Goal: Complete application form

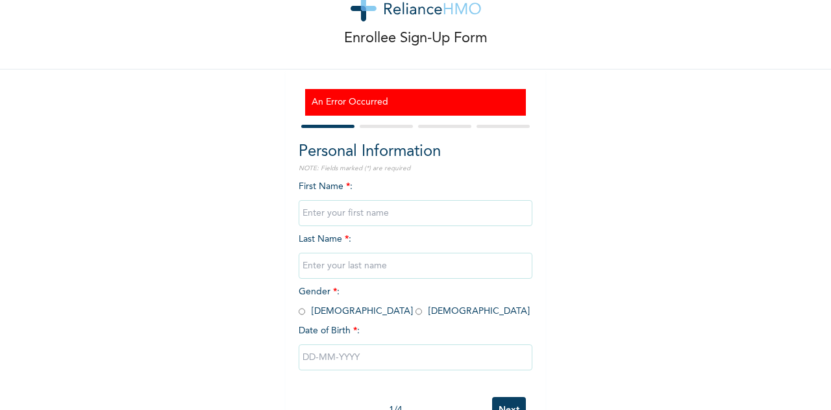
click at [368, 129] on div at bounding box center [416, 126] width 234 height 8
click at [369, 127] on div at bounding box center [386, 126] width 53 height 3
click at [358, 103] on h3 "An Error Occurred" at bounding box center [416, 102] width 208 height 14
click at [349, 213] on input "text" at bounding box center [416, 213] width 234 height 26
type input "[PERSON_NAME]"
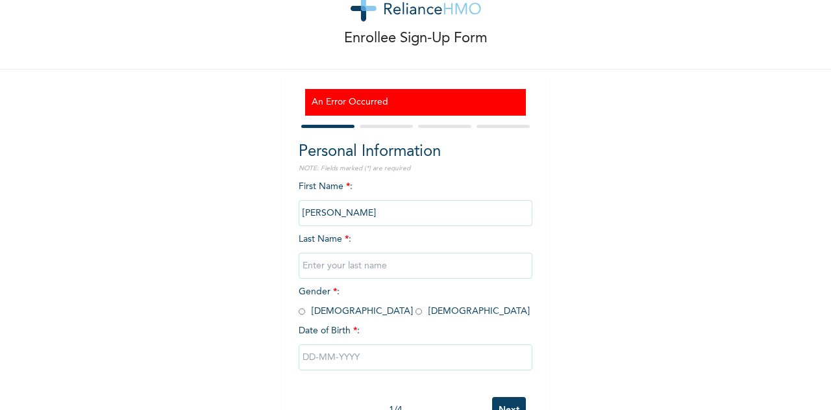
click at [385, 269] on input "text" at bounding box center [416, 266] width 234 height 26
type input "Emokpaire"
click at [336, 315] on span "Gender * : [DEMOGRAPHIC_DATA] [DEMOGRAPHIC_DATA]" at bounding box center [414, 301] width 231 height 29
click at [415, 312] on input "radio" at bounding box center [418, 311] width 6 height 12
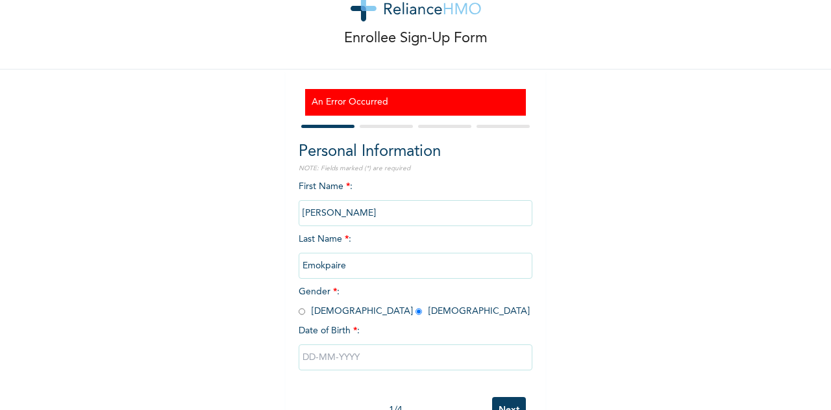
radio input "true"
click at [341, 362] on input "text" at bounding box center [416, 357] width 234 height 26
select select "8"
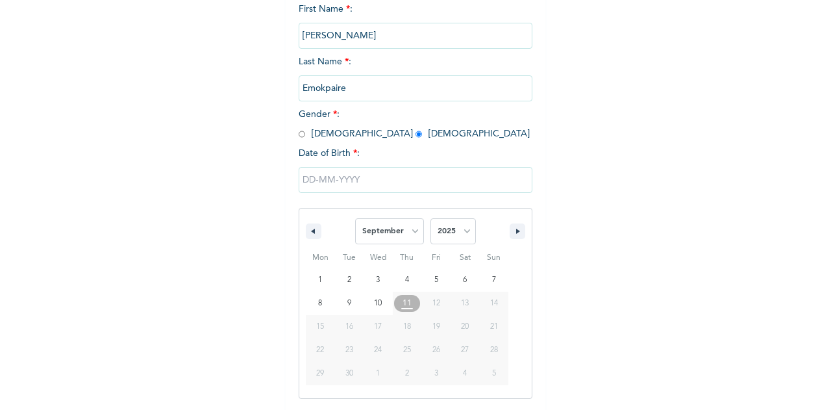
scroll to position [221, 0]
click at [441, 232] on select "2025 2024 2023 2022 2021 2020 2019 2018 2017 2016 2015 2014 2013 2012 2011 2010…" at bounding box center [452, 231] width 45 height 26
click at [430, 219] on select "2025 2024 2023 2022 2021 2020 2019 2018 2017 2016 2015 2014 2013 2012 2011 2010…" at bounding box center [452, 231] width 45 height 26
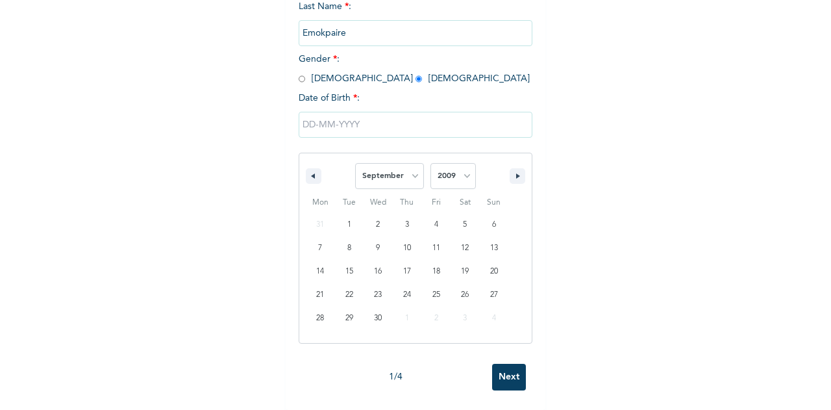
scroll to position [283, 0]
click at [454, 179] on select "2025 2024 2023 2022 2021 2020 2019 2018 2017 2016 2015 2014 2013 2012 2011 2010…" at bounding box center [452, 176] width 45 height 26
select select "1999"
click at [430, 163] on select "2025 2024 2023 2022 2021 2020 2019 2018 2017 2016 2015 2014 2013 2012 2011 2010…" at bounding box center [452, 176] width 45 height 26
click at [380, 175] on select "January February March April May June July August September October November De…" at bounding box center [389, 176] width 69 height 26
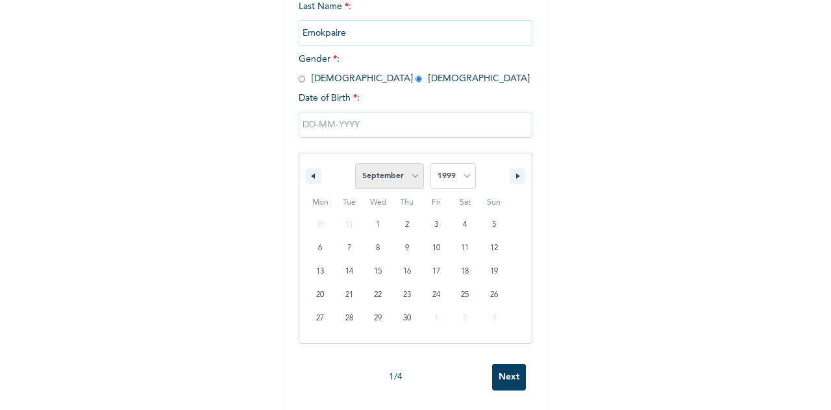
select select "3"
click at [355, 163] on select "January February March April May June July August September October November De…" at bounding box center [389, 176] width 69 height 26
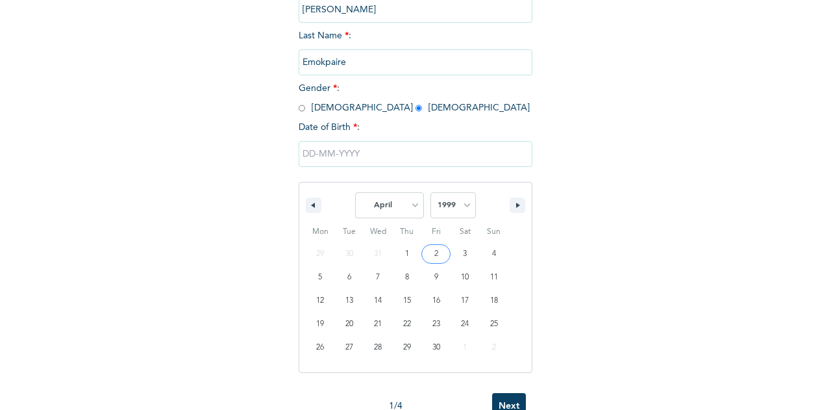
scroll to position [244, 0]
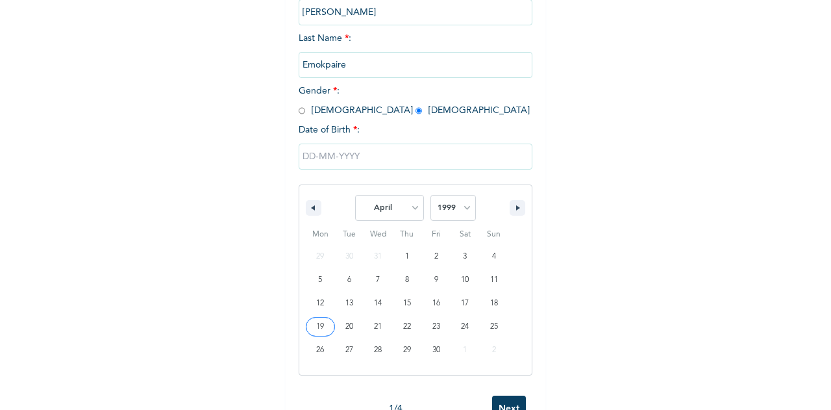
type input "[DATE]"
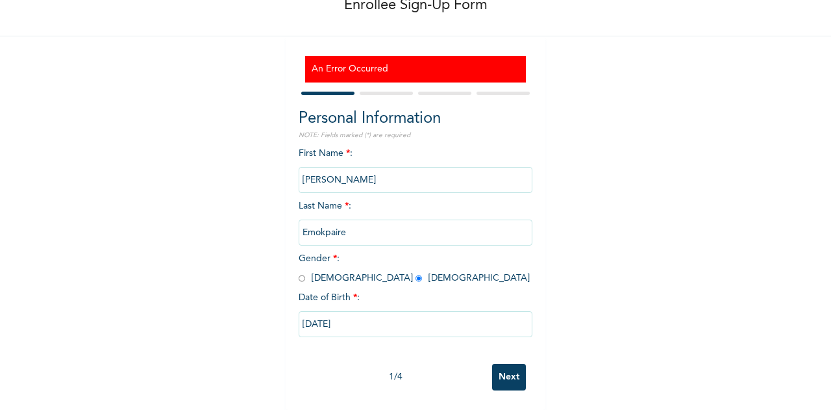
scroll to position [88, 0]
click at [509, 368] on input "Next" at bounding box center [509, 377] width 34 height 27
